Goal: Contribute content: Add original content to the website for others to see

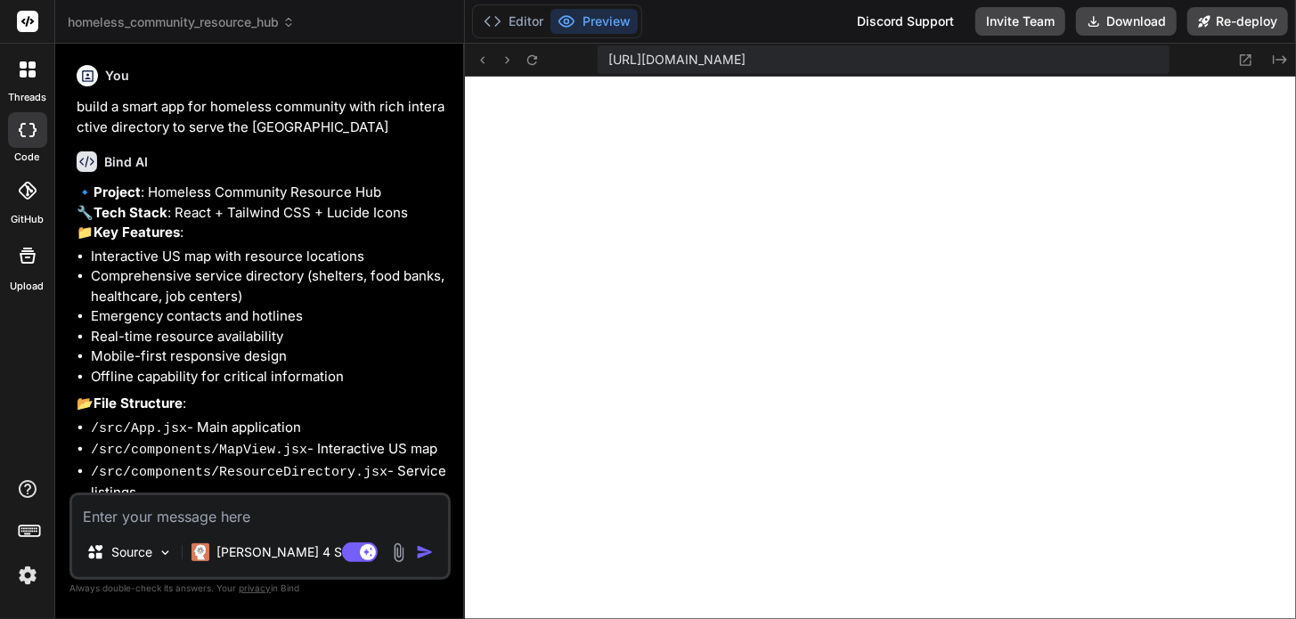
scroll to position [692, 0]
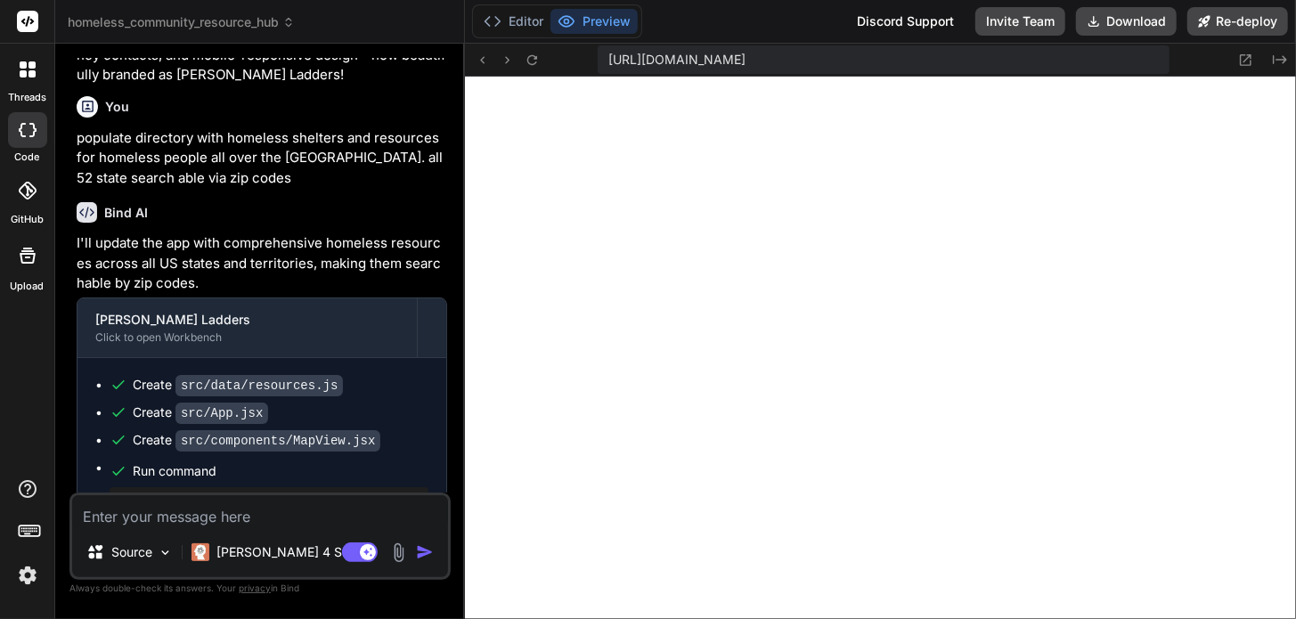
click at [230, 517] on textarea at bounding box center [260, 511] width 376 height 32
type textarea "a"
type textarea "x"
type textarea "ad"
type textarea "x"
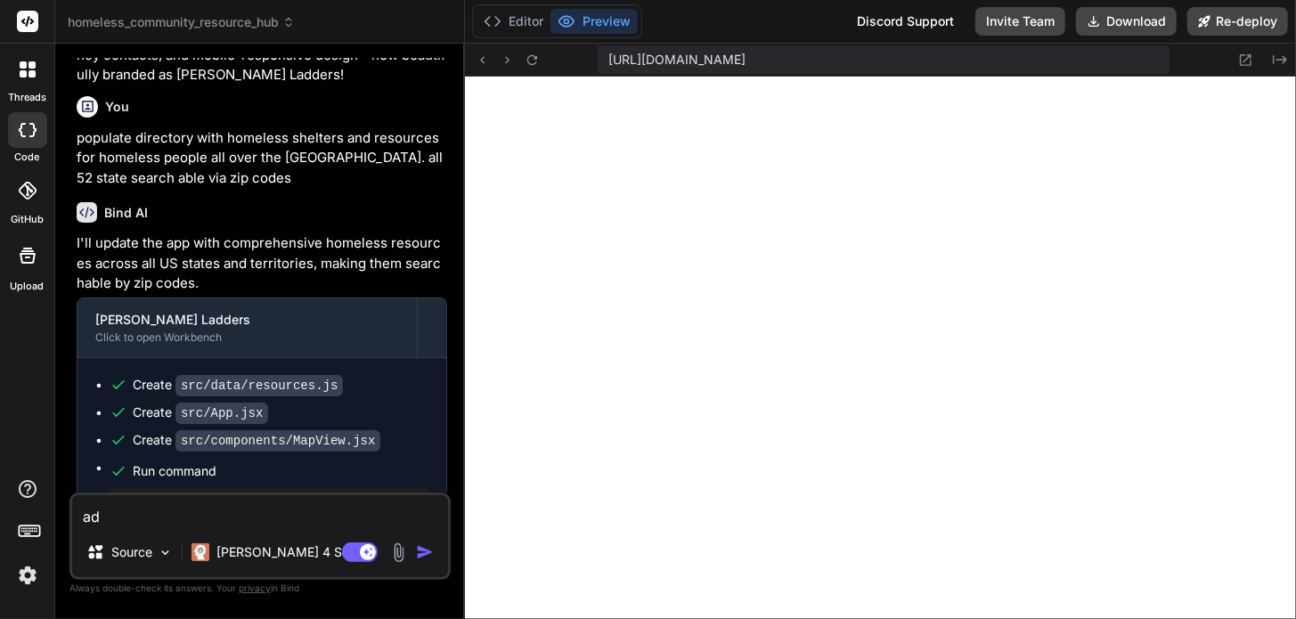
type textarea "add"
type textarea "x"
type textarea "add"
type textarea "x"
type textarea "add a"
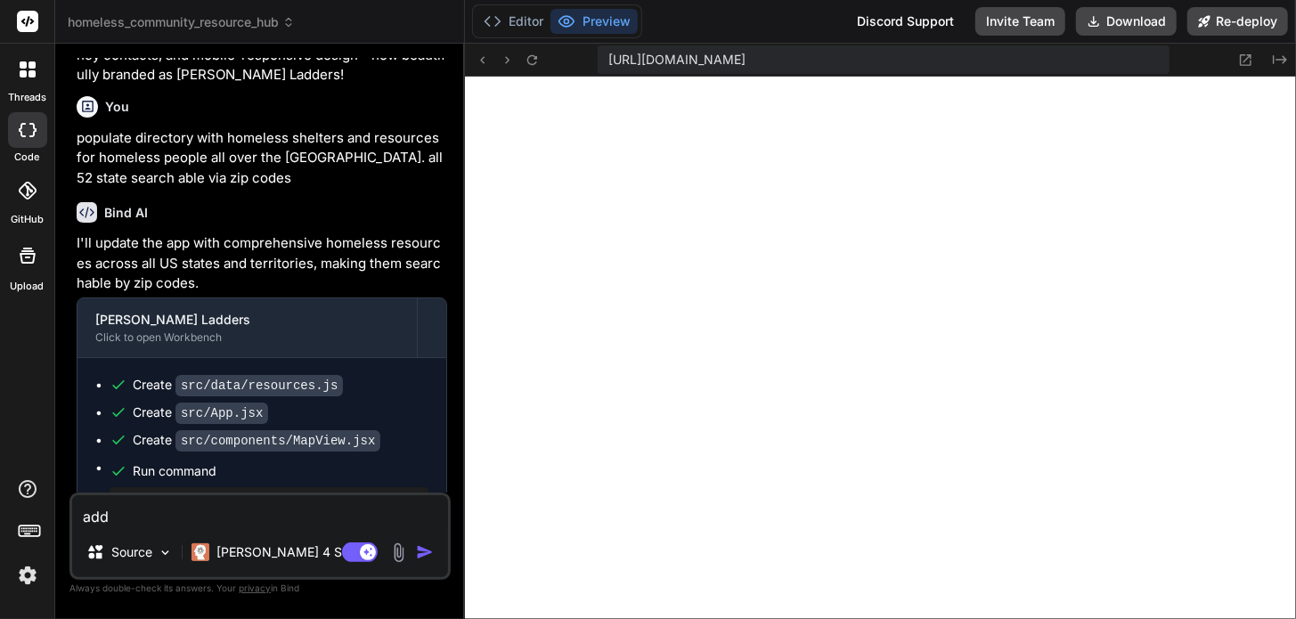
type textarea "x"
type textarea "add an"
type textarea "x"
type textarea "add any"
type textarea "x"
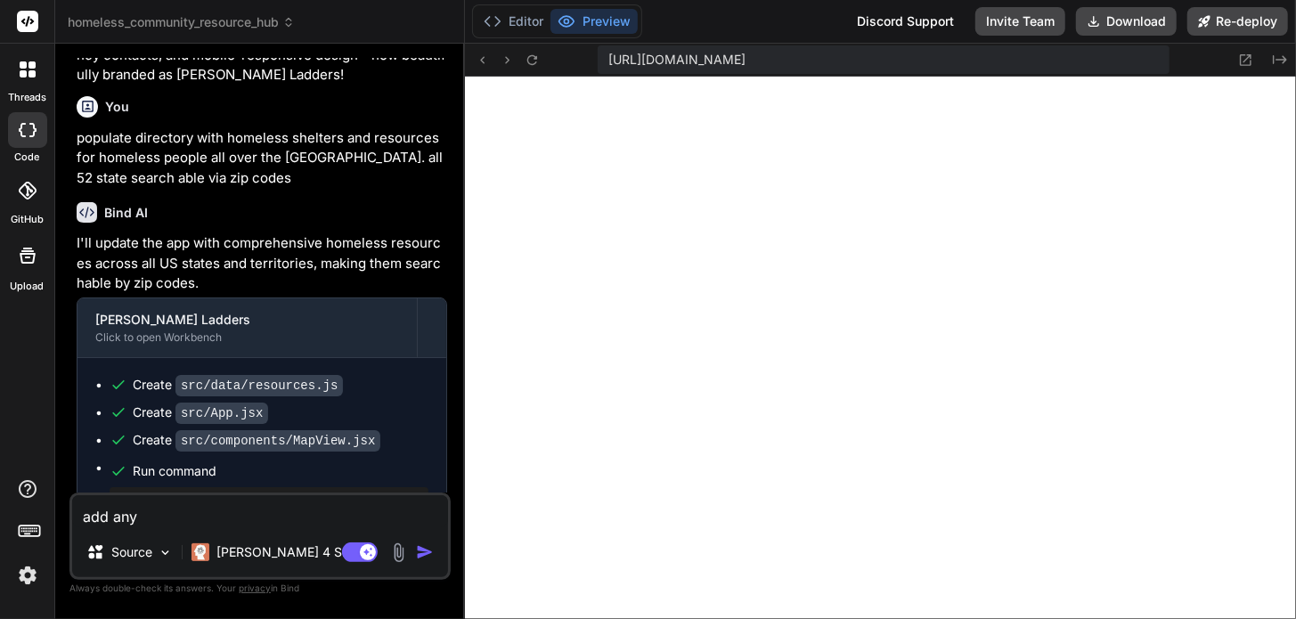
type textarea "add any"
type textarea "x"
type textarea "add any s"
type textarea "x"
type textarea "add any se"
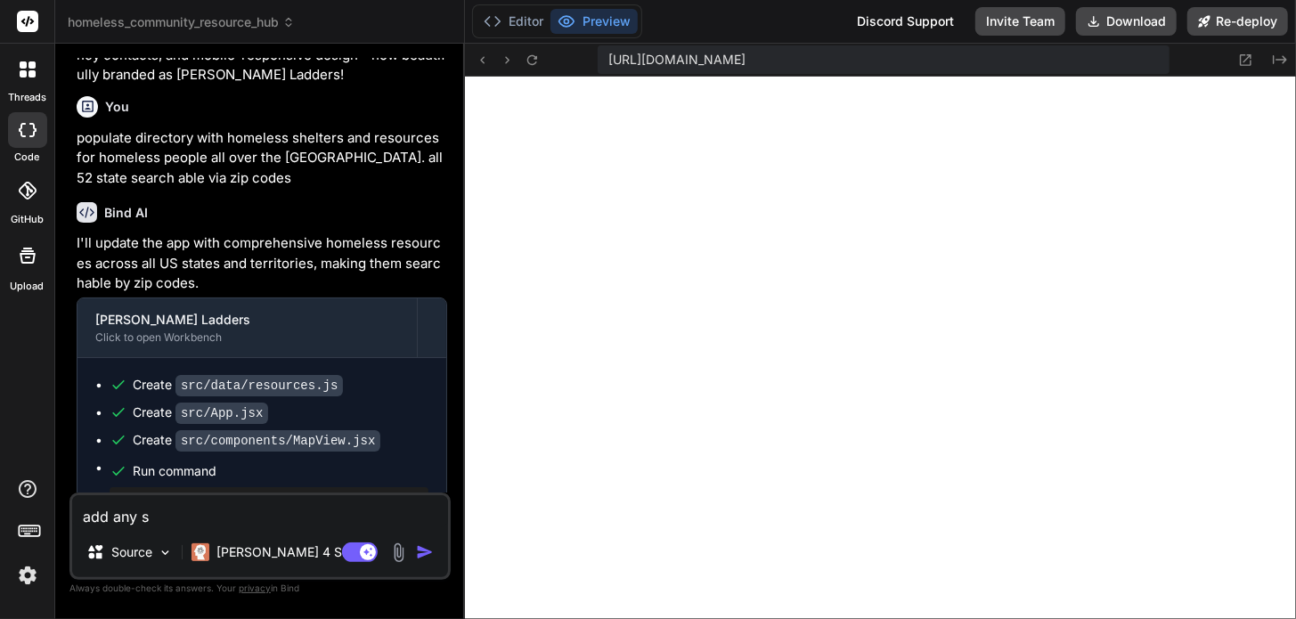
type textarea "x"
type textarea "add any ser"
type textarea "x"
type textarea "add any serv"
type textarea "x"
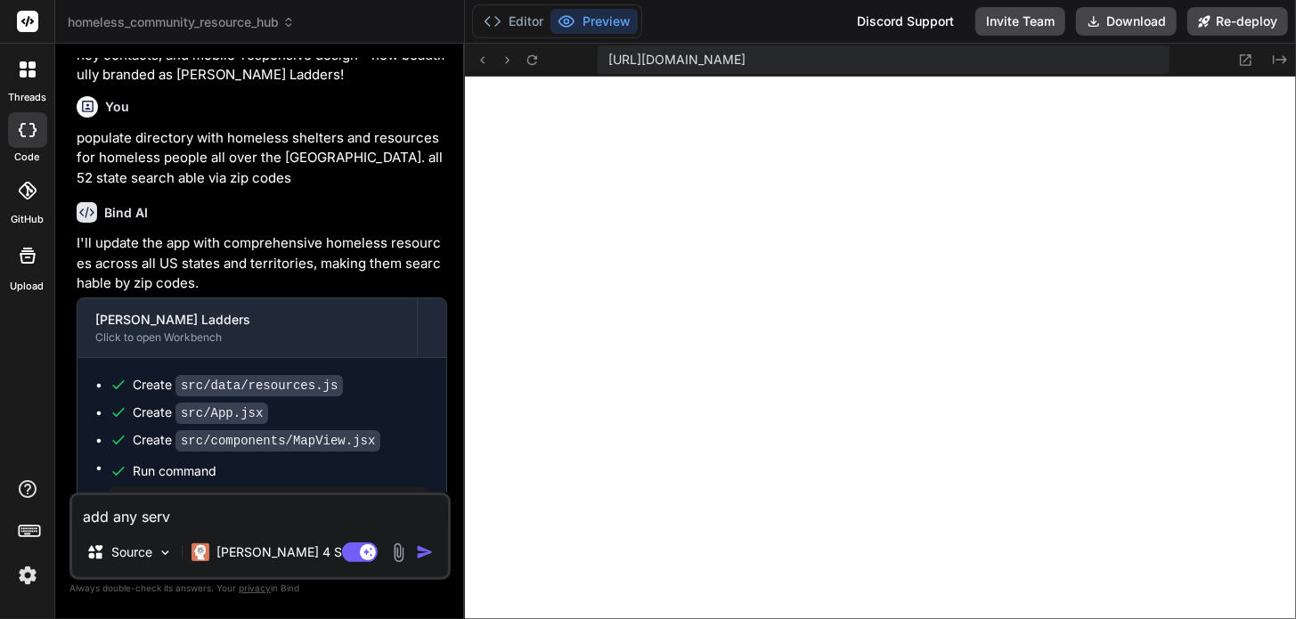
type textarea "add any servi"
type textarea "x"
type textarea "add any servic"
type textarea "x"
type textarea "add any service"
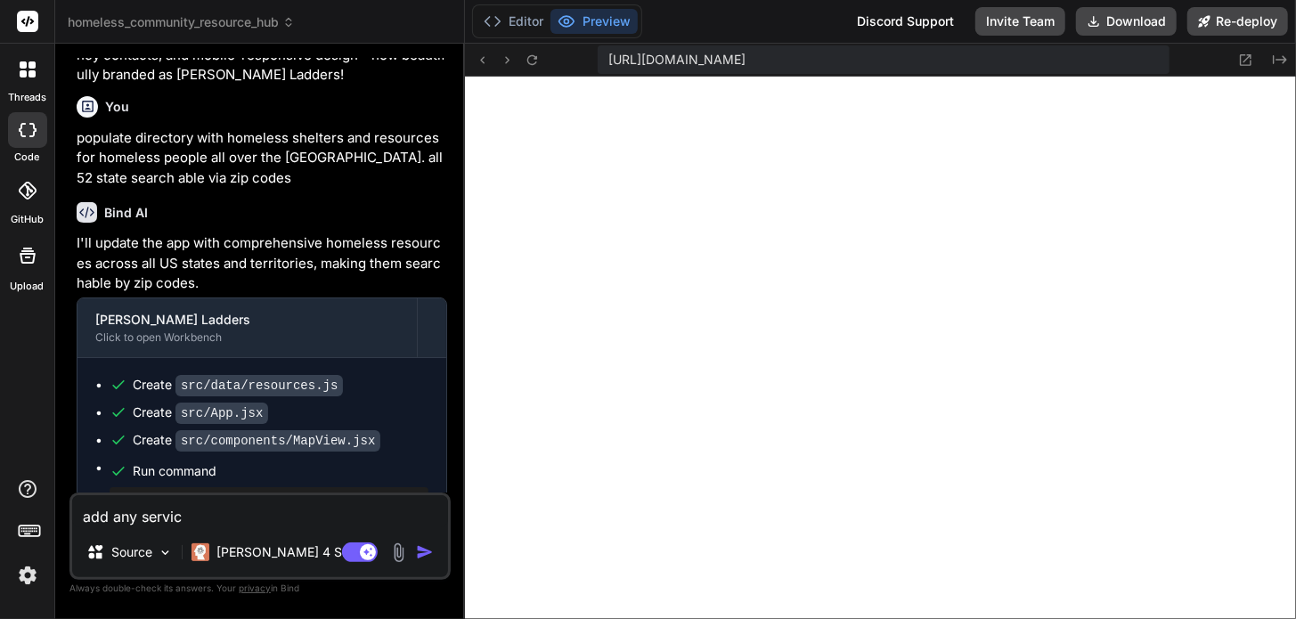
type textarea "x"
type textarea "add any services"
type textarea "x"
type textarea "add any services"
type textarea "x"
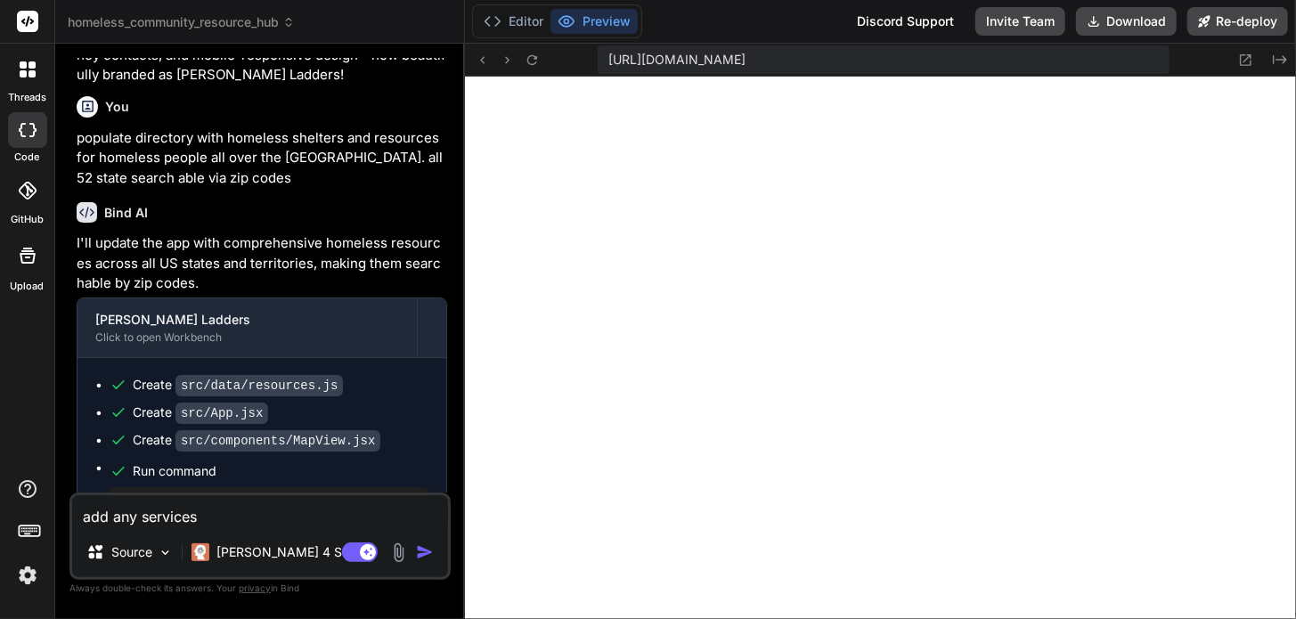
type textarea "add any services a"
type textarea "x"
type textarea "add any services av"
type textarea "x"
type textarea "add any services ava"
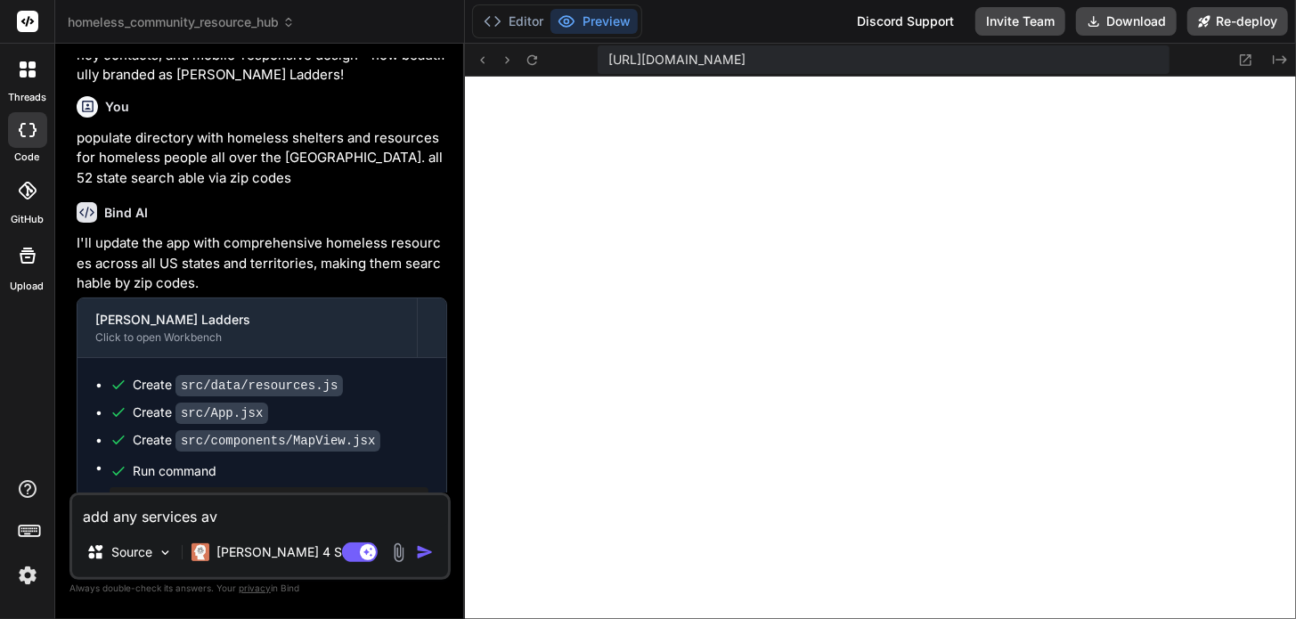
type textarea "x"
type textarea "add any services avai"
type textarea "x"
type textarea "add any services avail"
type textarea "x"
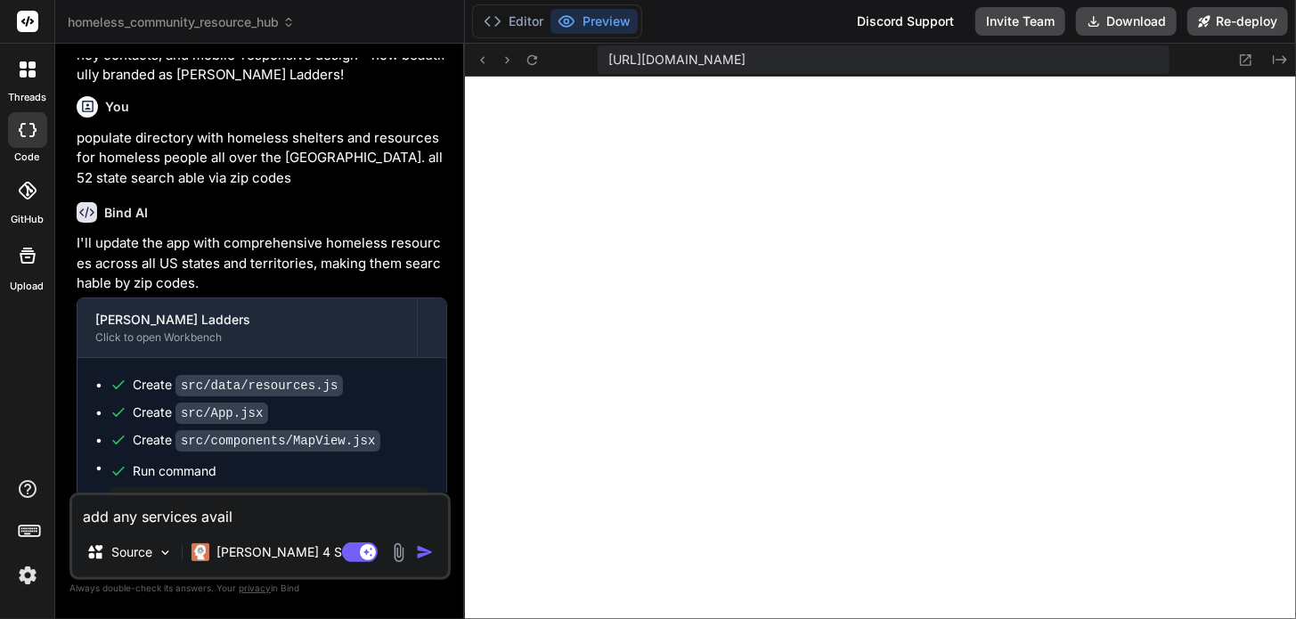
type textarea "add any services availb"
type textarea "x"
type textarea "add any services availbl"
type textarea "x"
type textarea "add any services availble"
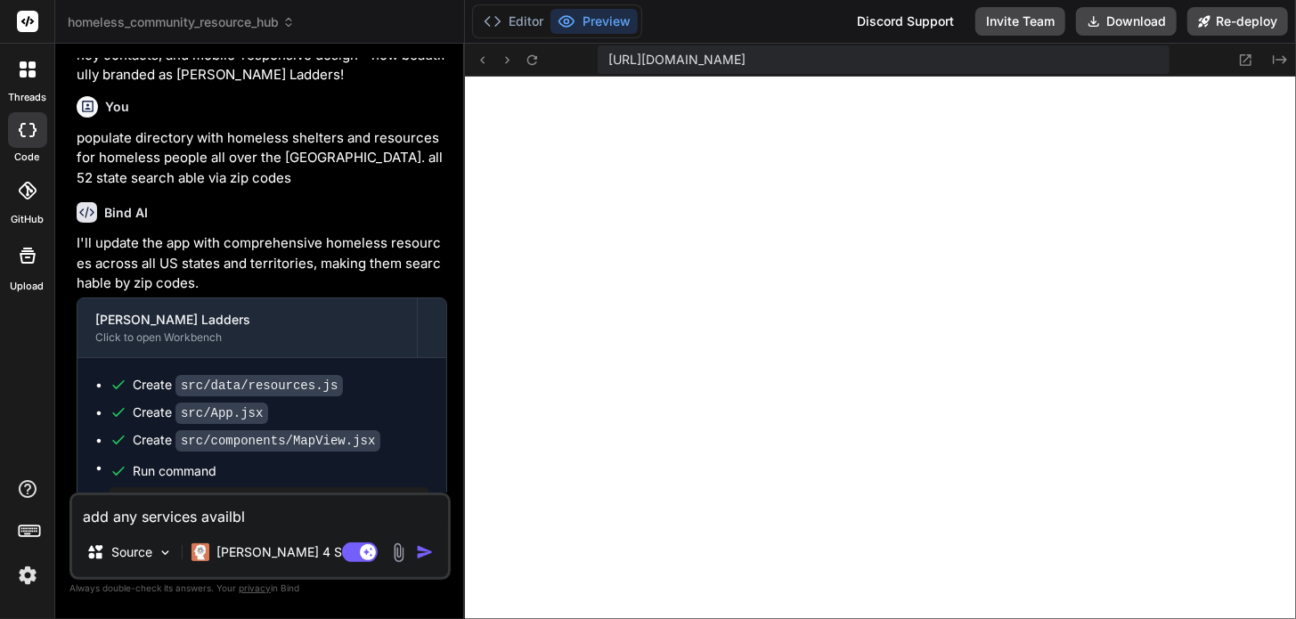
type textarea "x"
type textarea "add any services availble"
type textarea "x"
type textarea "add any services availble f"
type textarea "x"
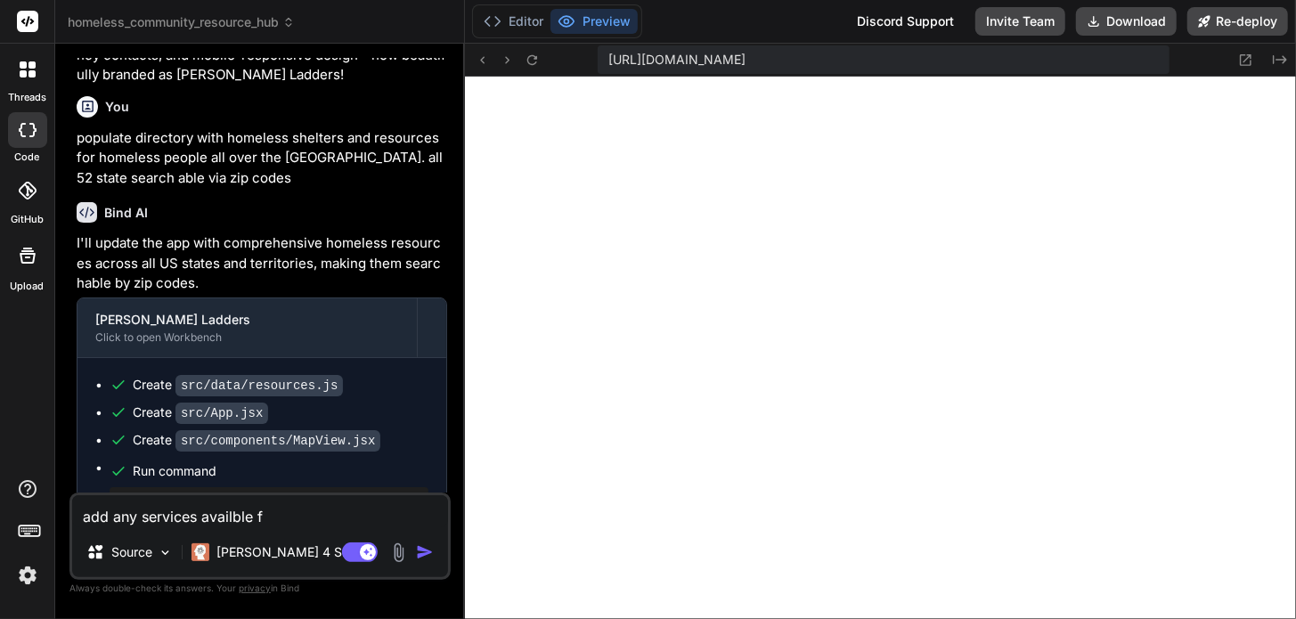
type textarea "add any services availble fo"
type textarea "x"
type textarea "add any services availble for"
type textarea "x"
type textarea "add any services availble for"
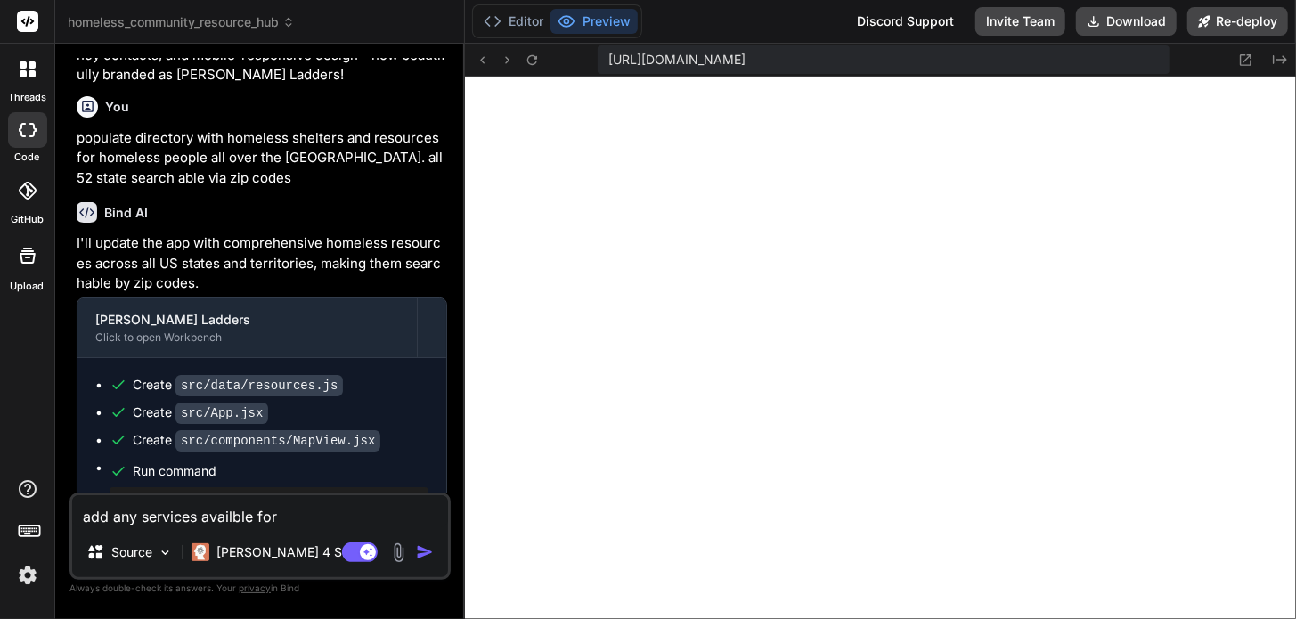
type textarea "x"
type textarea "add any services availble for h"
type textarea "x"
type textarea "add any services availble for ho"
type textarea "x"
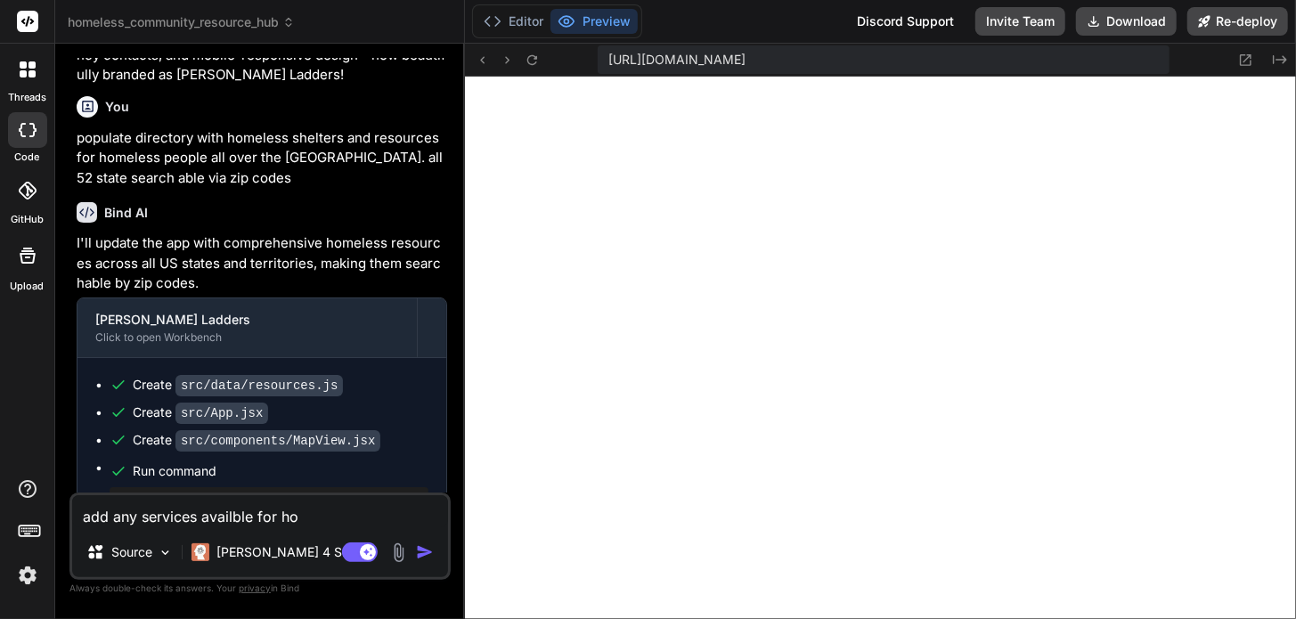
type textarea "add any services availble for hom"
type textarea "x"
type textarea "add any services availble for home"
type textarea "x"
type textarea "add any services availble for homel"
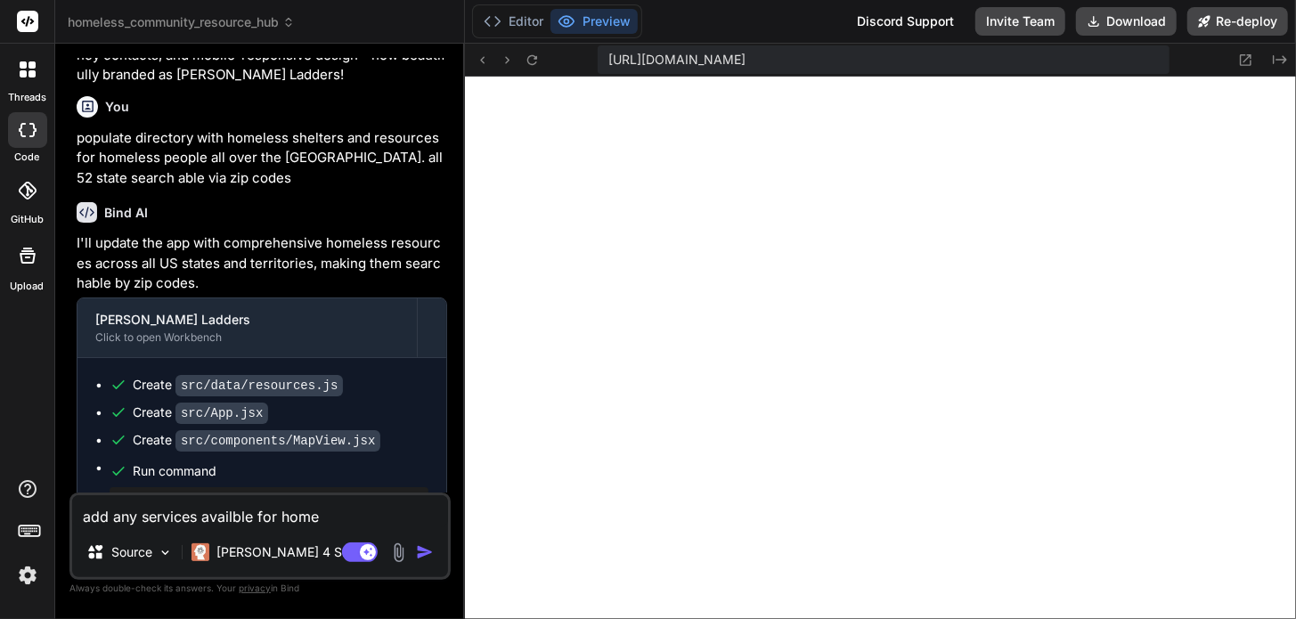
type textarea "x"
type textarea "add any services availble for homele"
type textarea "x"
type textarea "add any services availble for homeles"
type textarea "x"
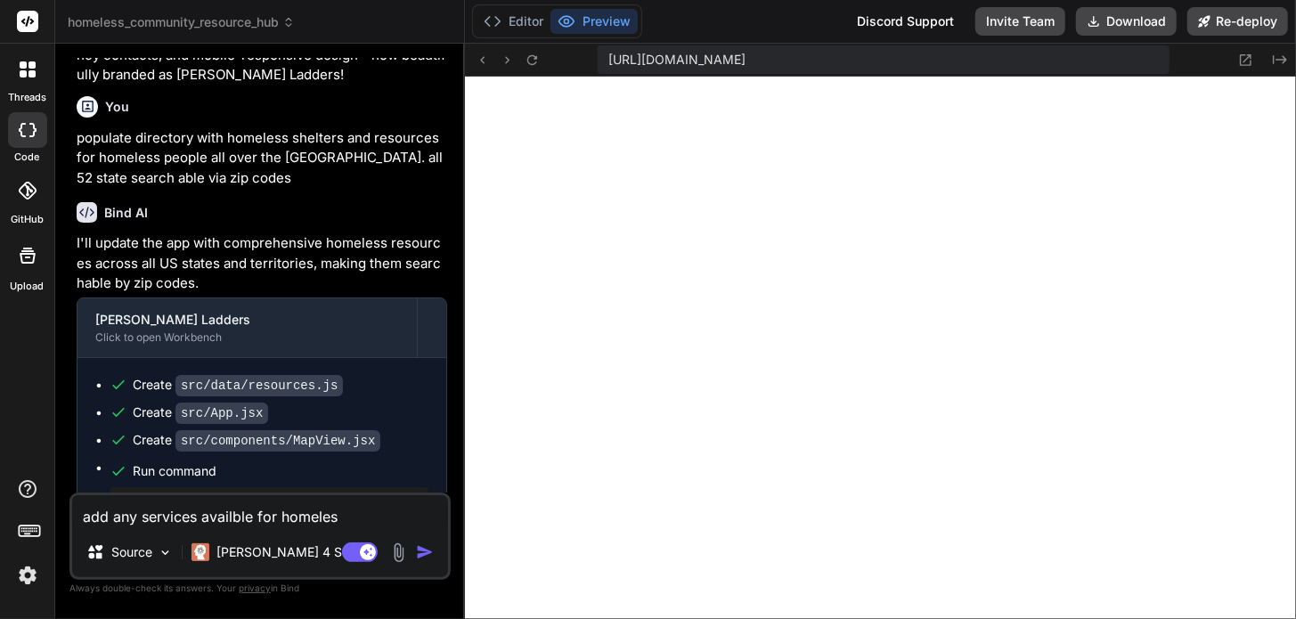
type textarea "add any services availble for homeless"
type textarea "x"
type textarea "add any services availble for homeless"
type textarea "x"
type textarea "add any services availble for homeless c"
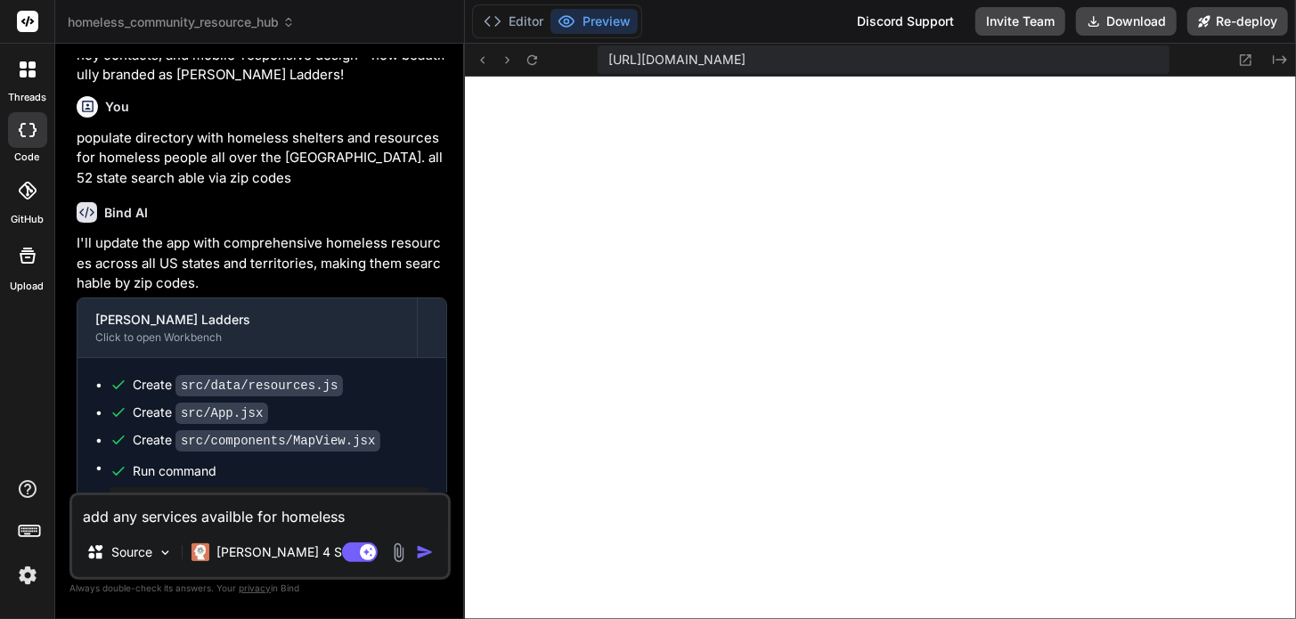
type textarea "x"
type textarea "add any services availble for homeless co"
type textarea "x"
type textarea "add any services availble for homeless com"
type textarea "x"
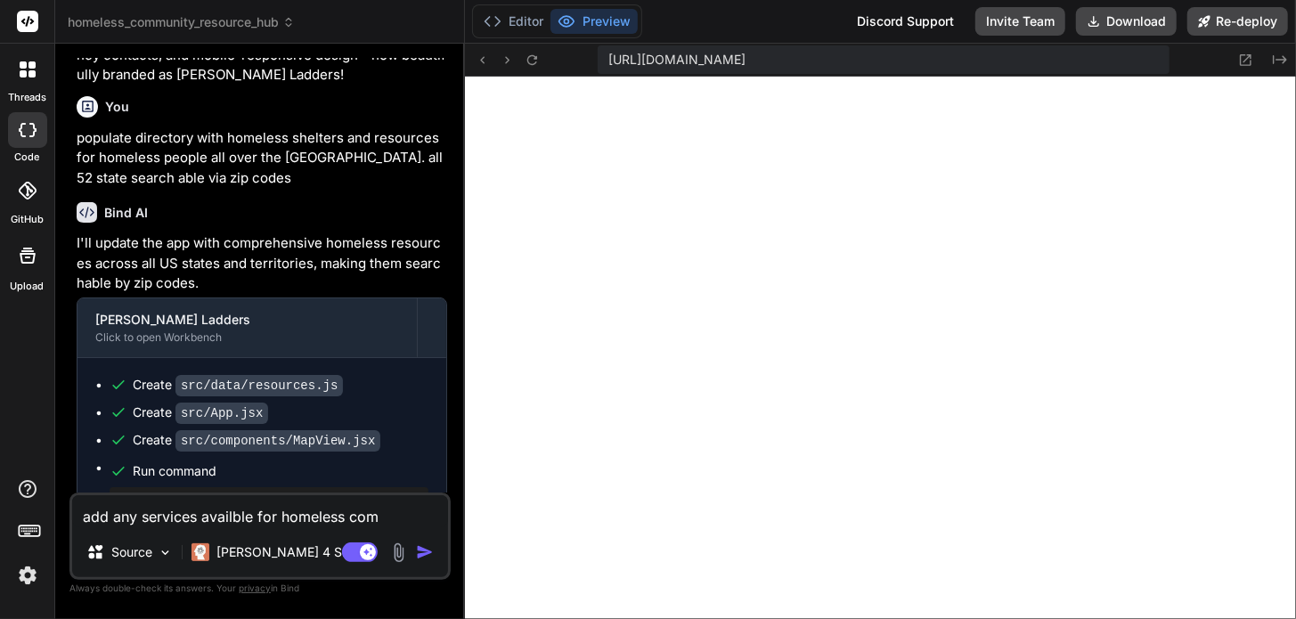
type textarea "add any services availble for homeless comm"
type textarea "x"
type textarea "add any services availble for homeless commu"
type textarea "x"
type textarea "add any services availble for homeless commun"
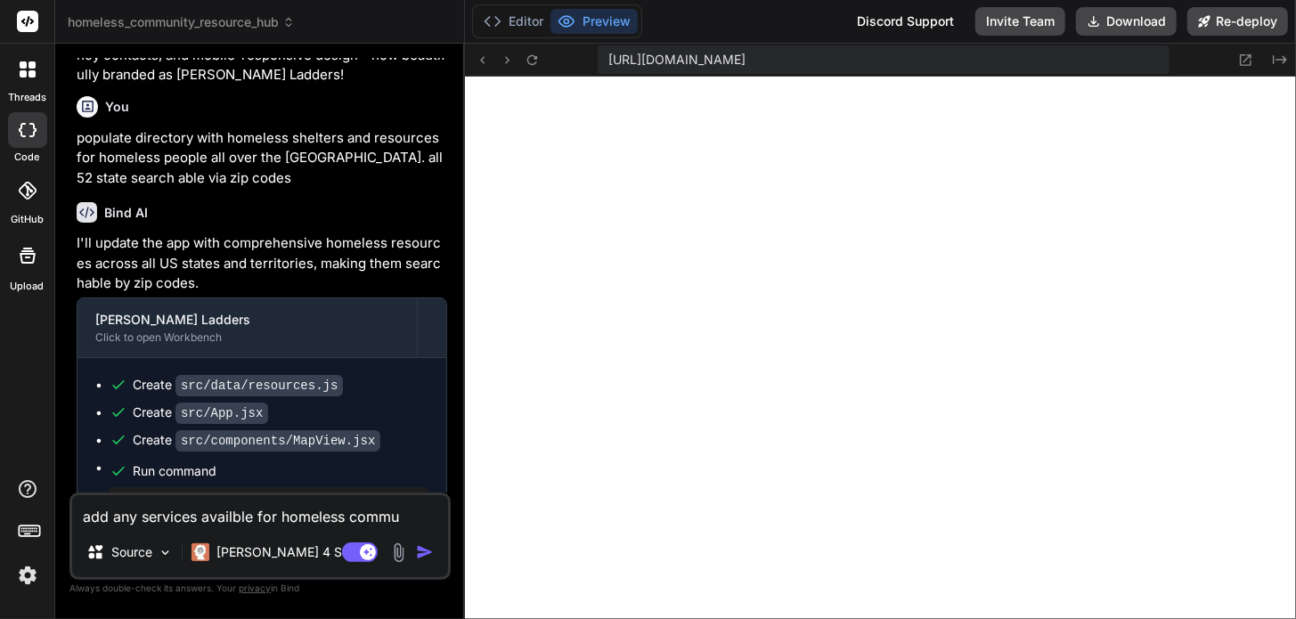
type textarea "x"
type textarea "add any services availble for homeless communi"
type textarea "x"
type textarea "add any services availble for homeless communit"
type textarea "x"
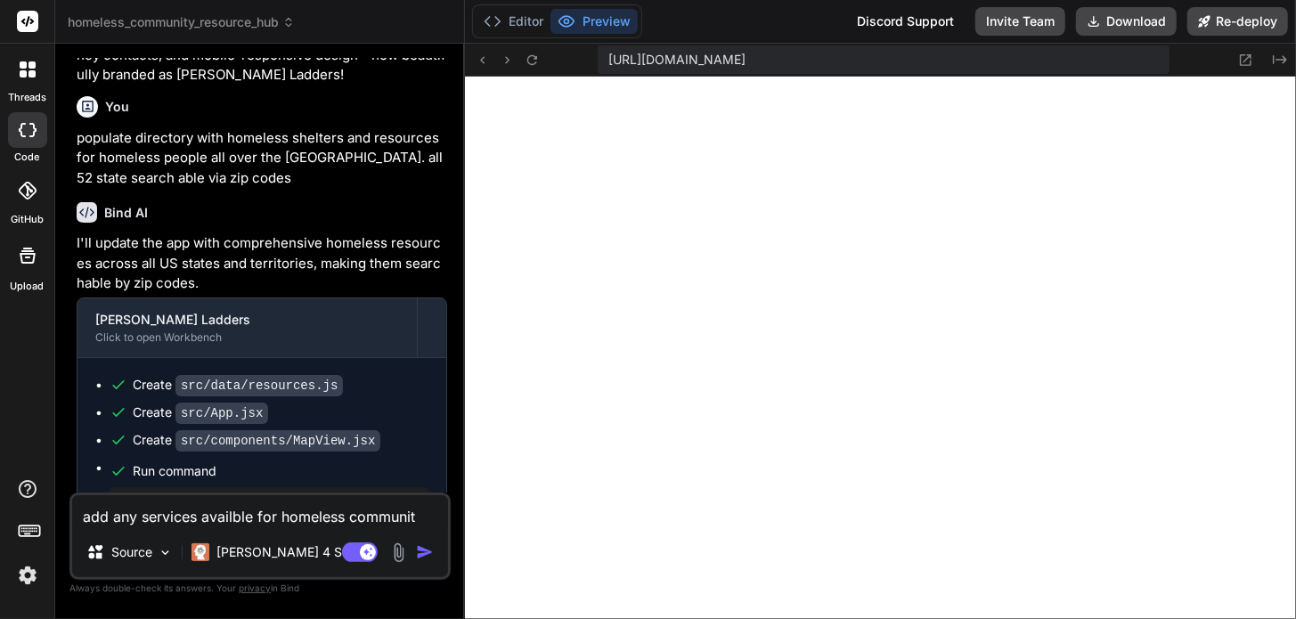
type textarea "add any services availble for homeless community"
type textarea "x"
type textarea "add any services availble for homeless community"
type textarea "x"
type textarea "add any services available for homeless community"
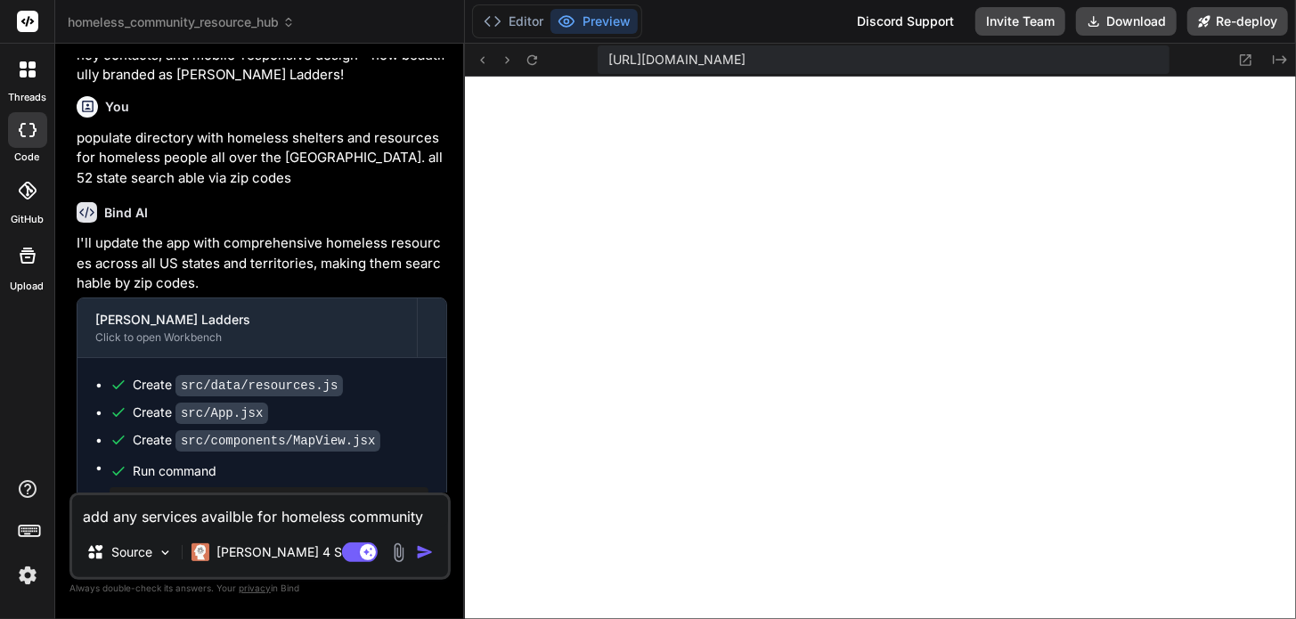
type textarea "x"
type textarea "add any services available for homeless community"
click at [419, 551] on img "button" at bounding box center [425, 552] width 18 height 18
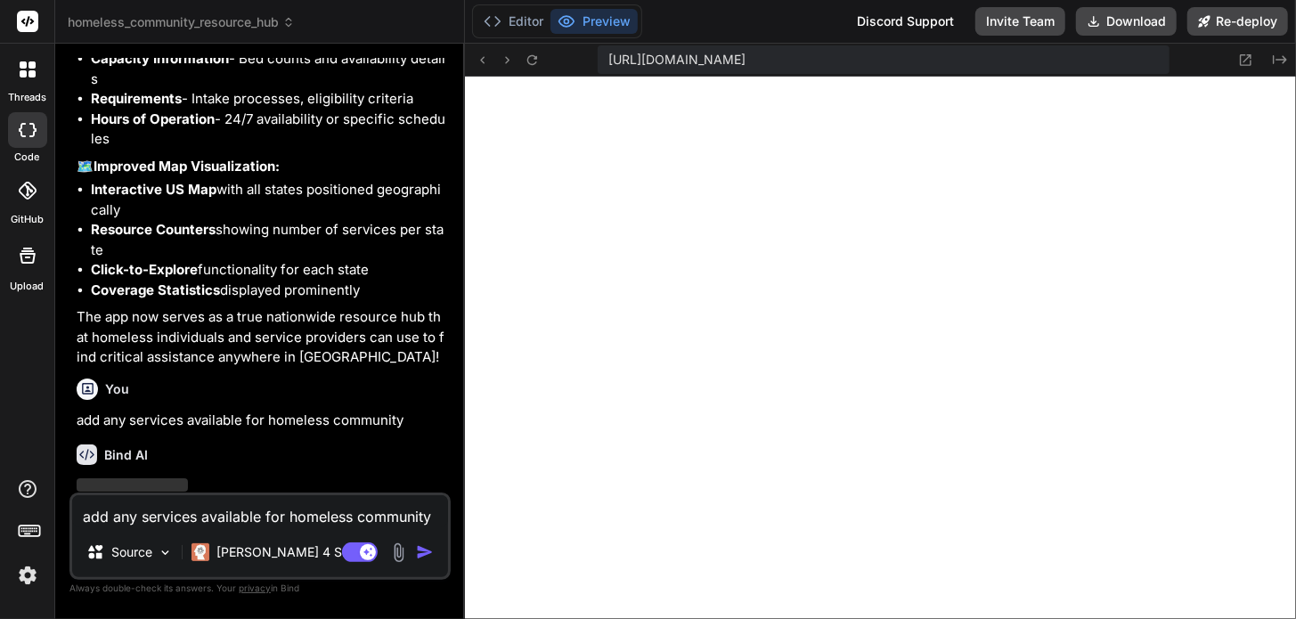
scroll to position [3907, 0]
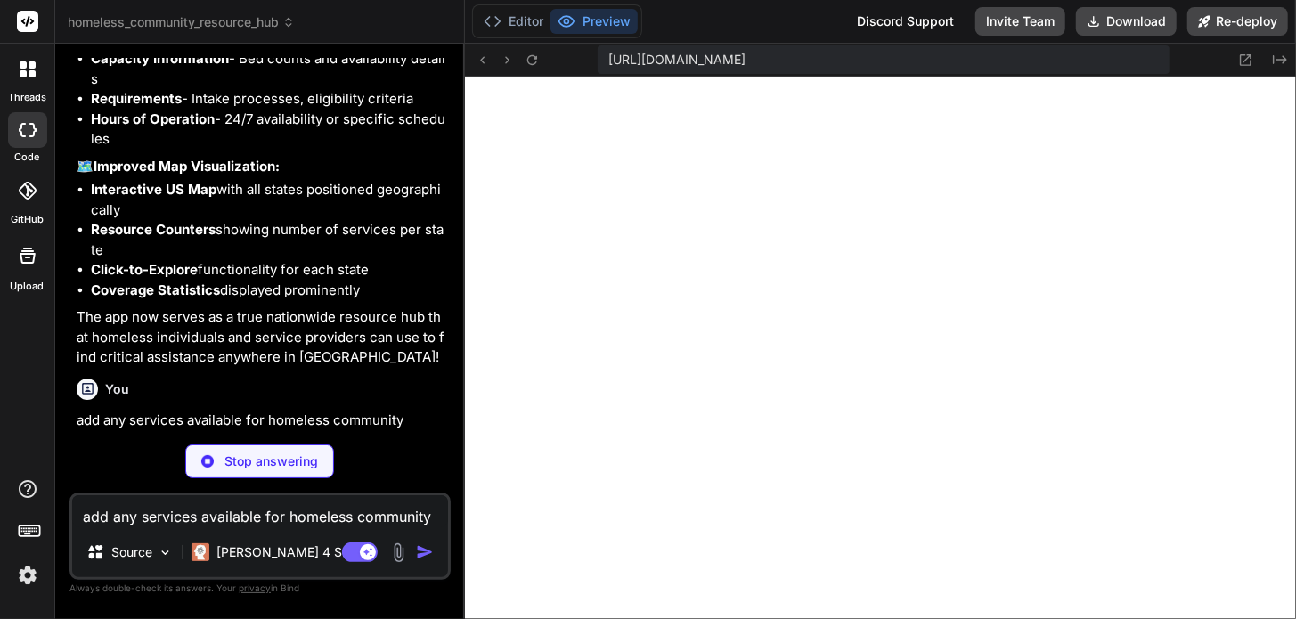
type textarea "x"
type textarea "</div> </div> ); } export default App;"
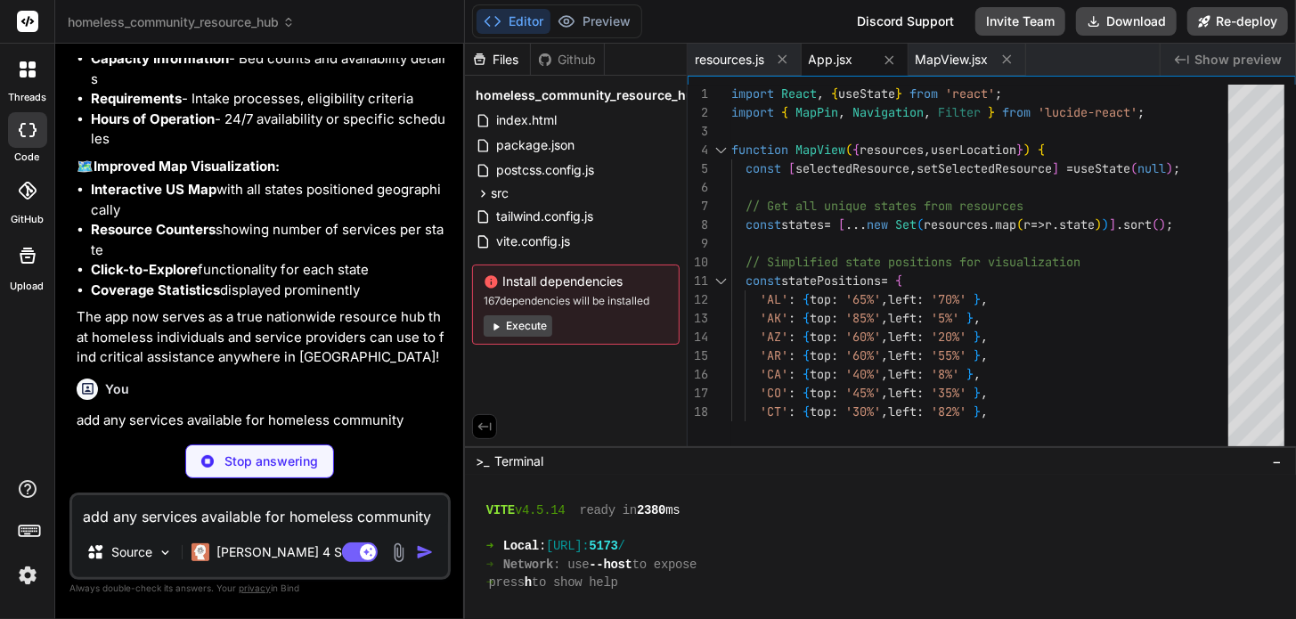
type textarea "x"
type textarea "export default ServiceCard;"
type textarea "x"
type textarea "description: 'Coordinated entry and housing assistance in [GEOGRAPHIC_DATA] are…"
type textarea "x"
